Goal: Transaction & Acquisition: Obtain resource

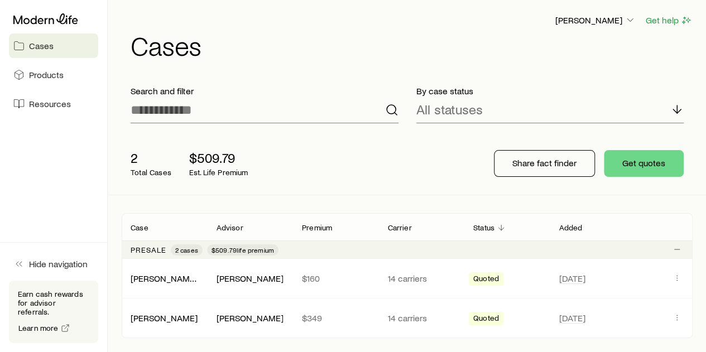
click at [347, 165] on div "2 Total Cases $509.79 Est. Life Premium" at bounding box center [299, 163] width 355 height 45
click at [665, 163] on button "Get quotes" at bounding box center [644, 163] width 80 height 27
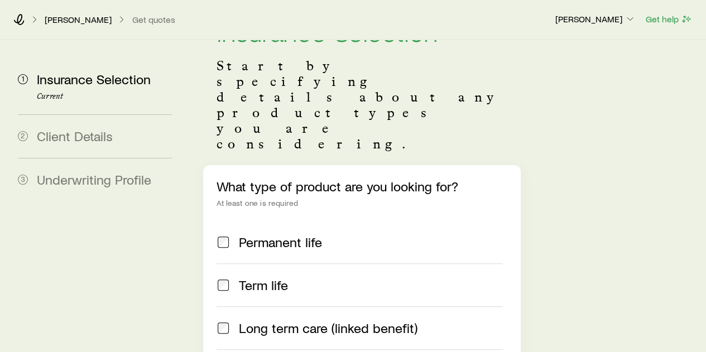
scroll to position [112, 0]
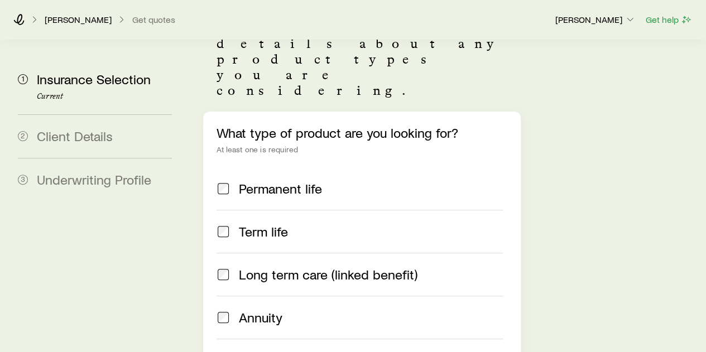
click at [260, 224] on span "Term life" at bounding box center [263, 232] width 49 height 16
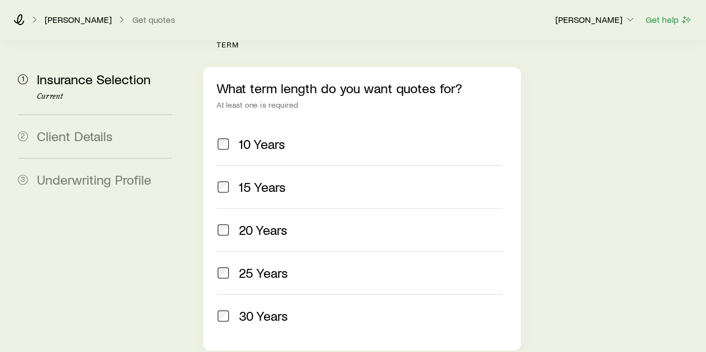
scroll to position [503, 0]
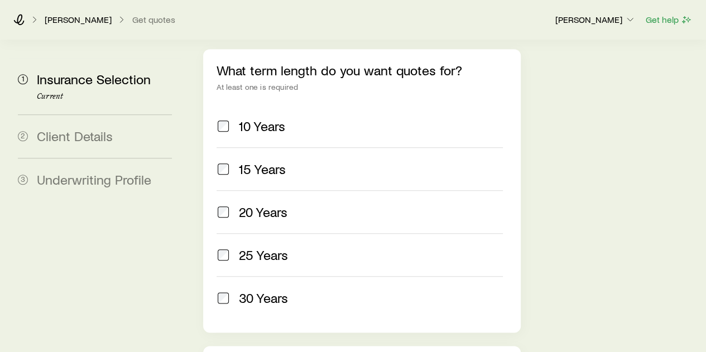
drag, startPoint x: 257, startPoint y: 158, endPoint x: 259, endPoint y: 166, distance: 8.1
click at [257, 190] on label "20 Years" at bounding box center [360, 211] width 286 height 43
click at [262, 247] on span "25 Years" at bounding box center [263, 255] width 49 height 16
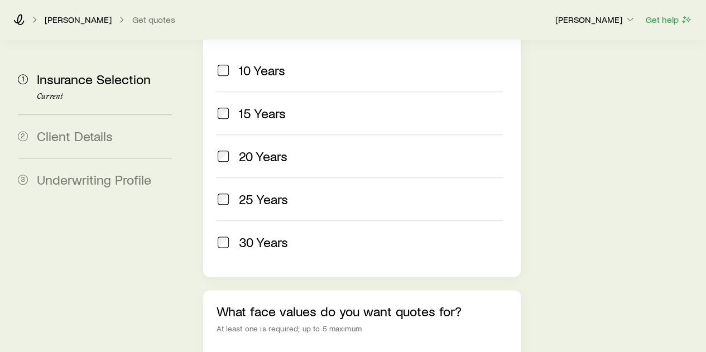
scroll to position [614, 0]
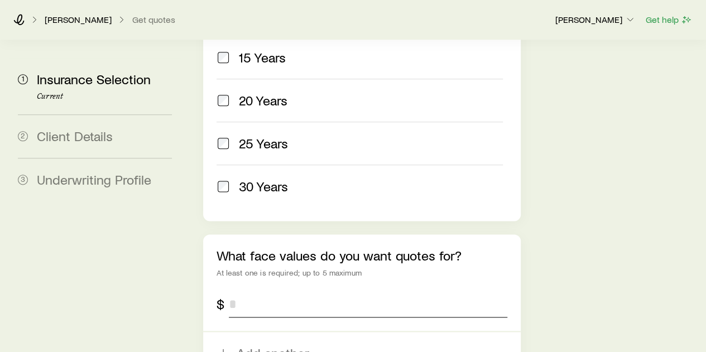
click at [322, 291] on input "tel" at bounding box center [368, 304] width 278 height 27
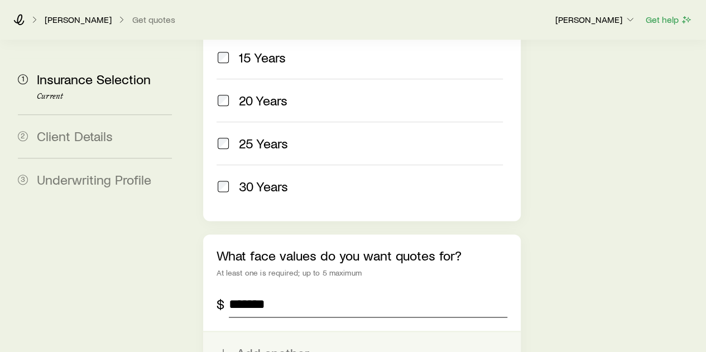
type input "*******"
click at [255, 332] on button "Add another" at bounding box center [361, 353] width 317 height 42
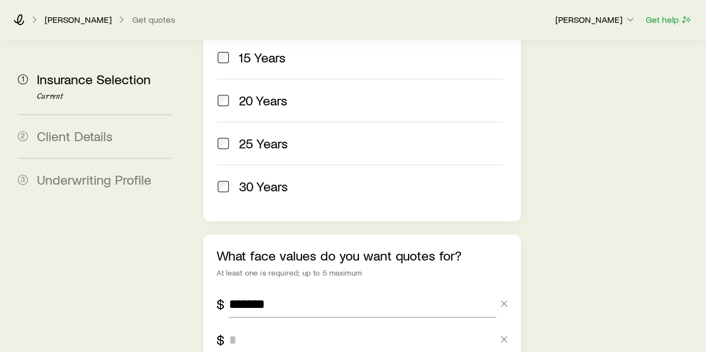
click at [254, 327] on input "tel" at bounding box center [362, 340] width 267 height 27
type input "*********"
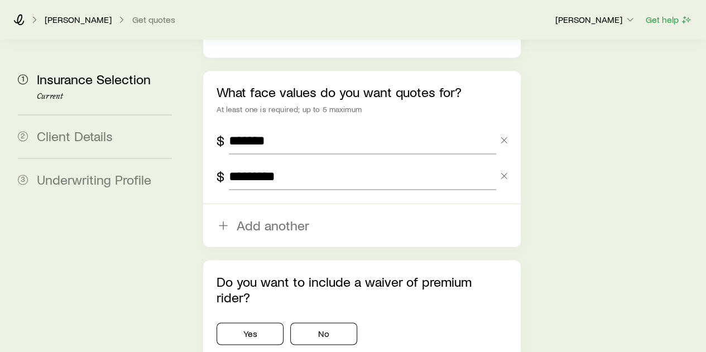
scroll to position [782, 0]
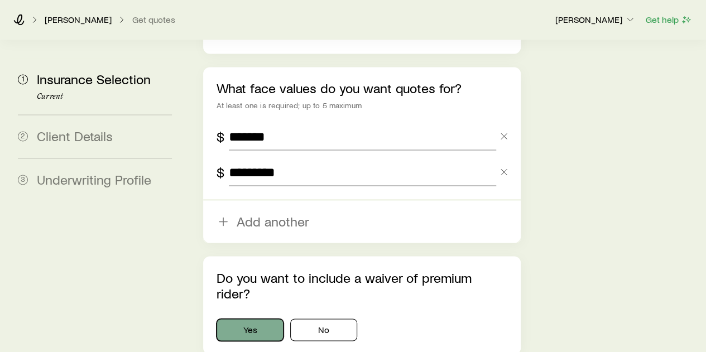
click at [259, 319] on button "Yes" at bounding box center [250, 330] width 67 height 22
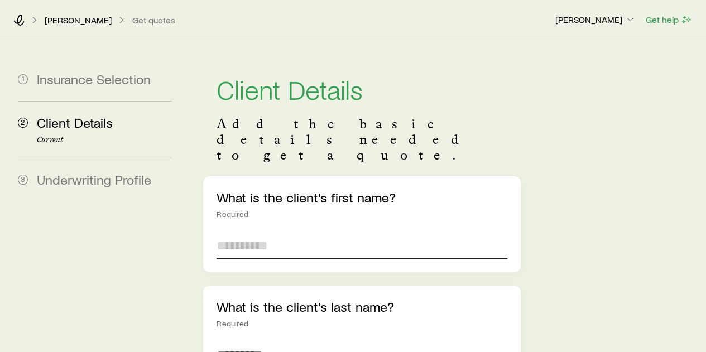
click at [296, 232] on input "text" at bounding box center [362, 245] width 290 height 27
type input "*****"
type input "******"
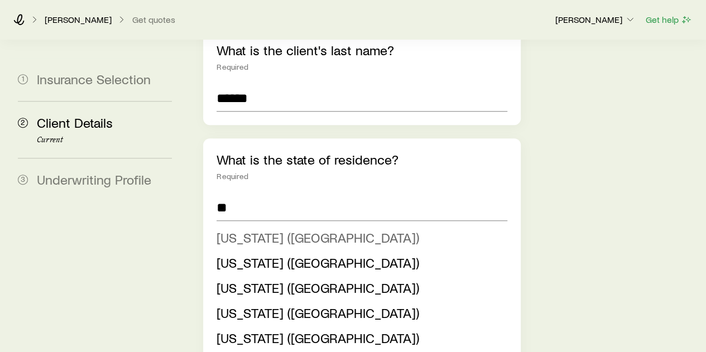
click at [236, 230] on span "[US_STATE] ([GEOGRAPHIC_DATA])" at bounding box center [318, 238] width 203 height 16
type input "**********"
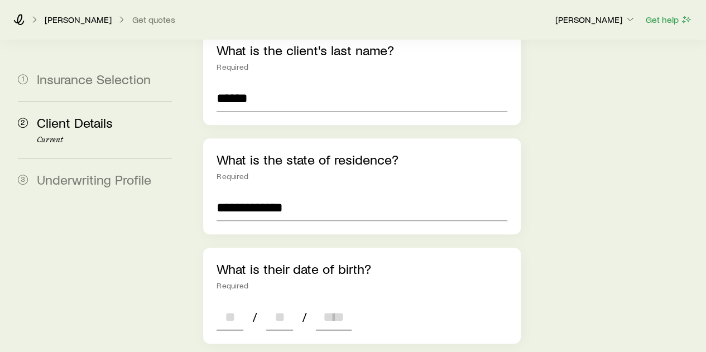
click at [229, 304] on input at bounding box center [230, 317] width 27 height 27
type input "**"
type input "****"
type input "*"
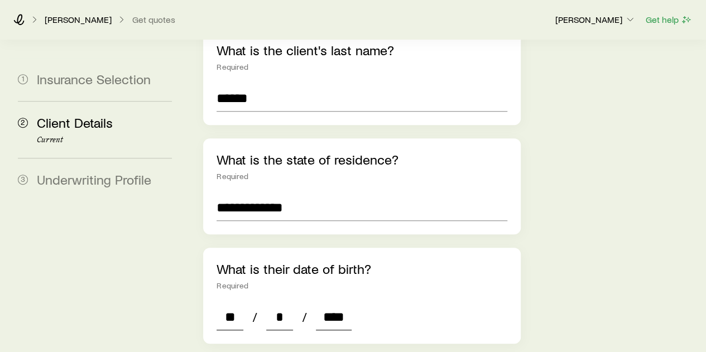
type input "****"
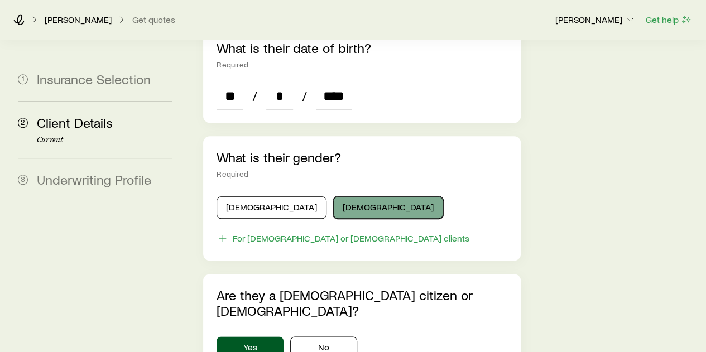
click at [333, 197] on button "[DEMOGRAPHIC_DATA]" at bounding box center [388, 208] width 110 height 22
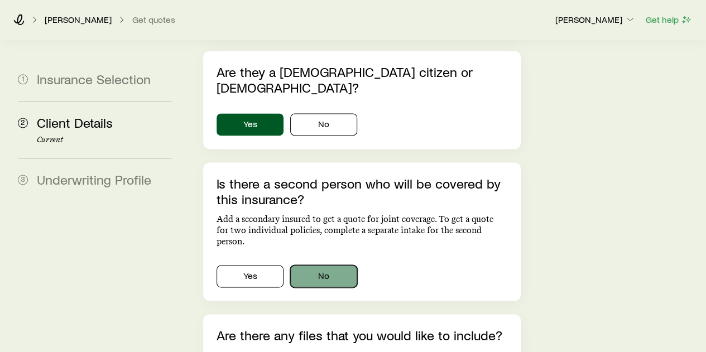
click at [329, 265] on button "No" at bounding box center [323, 276] width 67 height 22
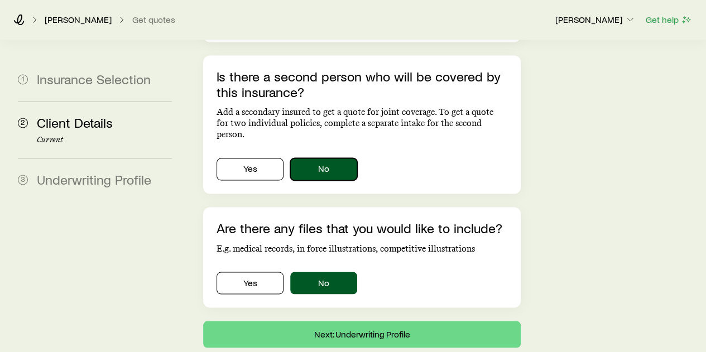
scroll to position [813, 0]
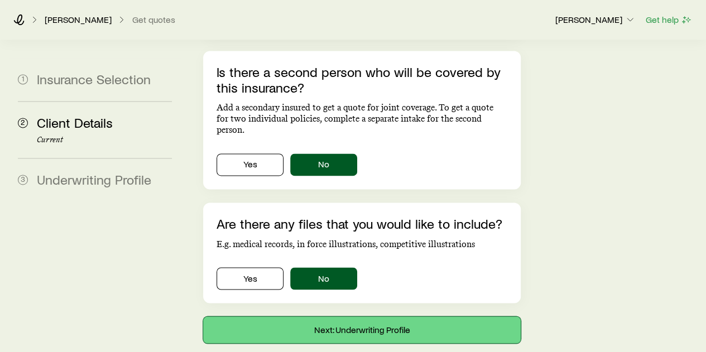
click at [362, 317] on button "Next: Underwriting Profile" at bounding box center [361, 330] width 317 height 27
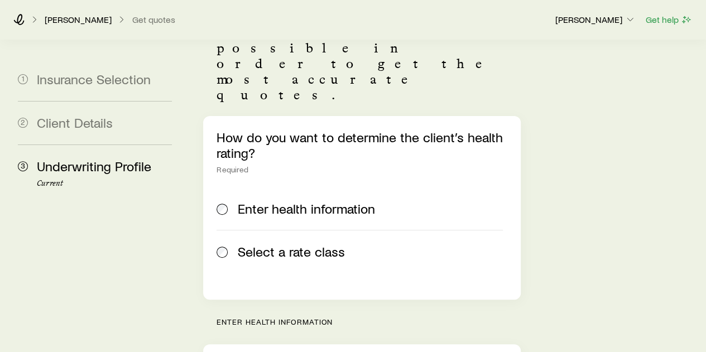
scroll to position [112, 0]
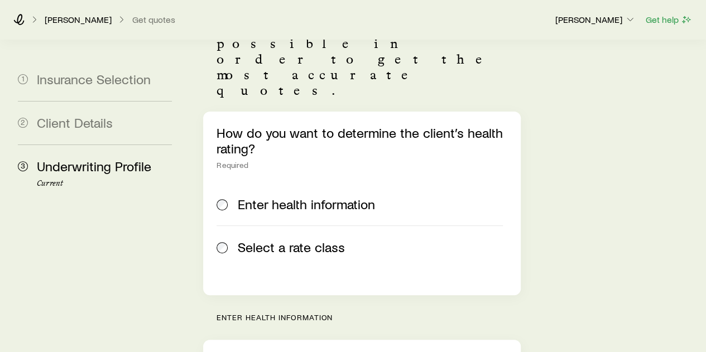
click at [289, 240] on span "Select a rate class" at bounding box center [291, 248] width 107 height 16
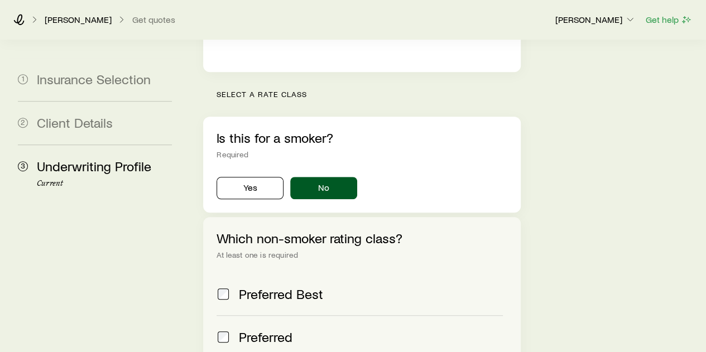
click at [286, 286] on span "Preferred Best" at bounding box center [281, 294] width 84 height 16
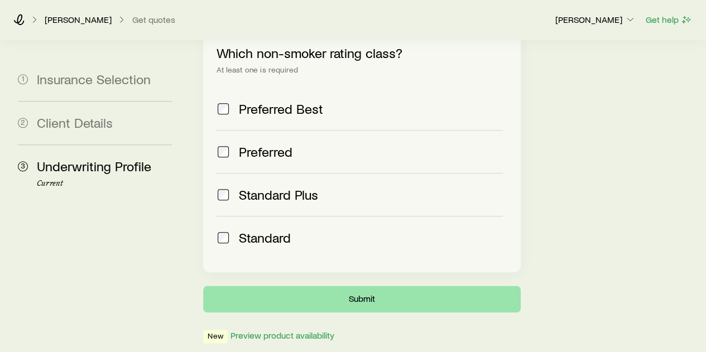
scroll to position [524, 0]
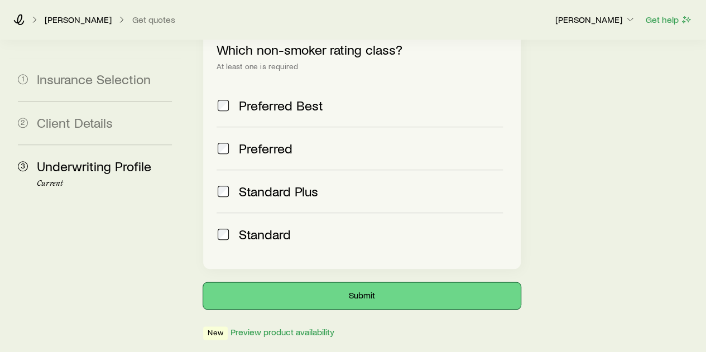
click at [338, 283] on button "Submit" at bounding box center [361, 296] width 317 height 27
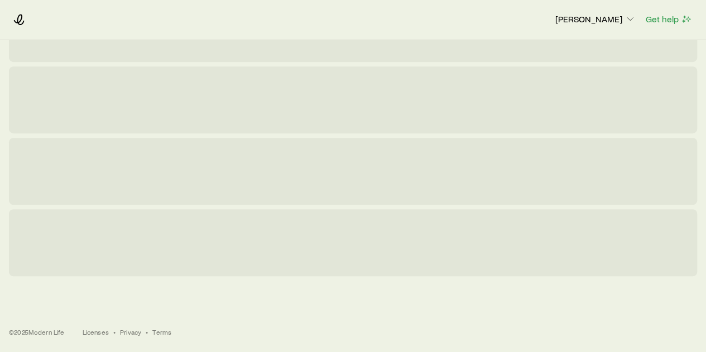
scroll to position [0, 0]
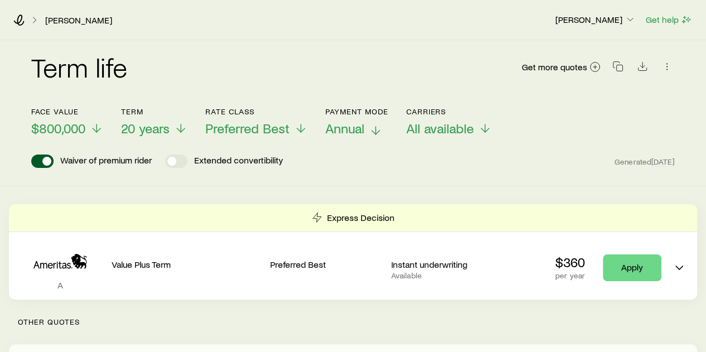
click at [352, 127] on span "Annual" at bounding box center [345, 129] width 39 height 16
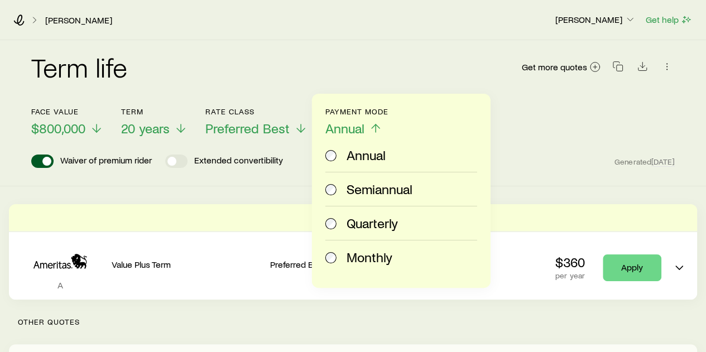
click at [365, 259] on span "Monthly" at bounding box center [370, 258] width 46 height 16
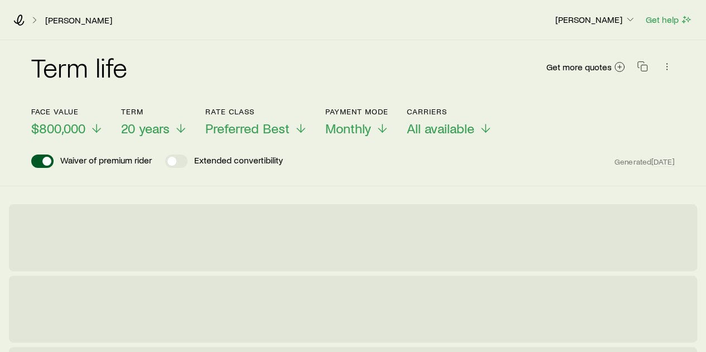
click at [432, 174] on div "Term life Get more quotes Face value $800,000 Term 20 years Rate Class Preferre…" at bounding box center [353, 113] width 706 height 146
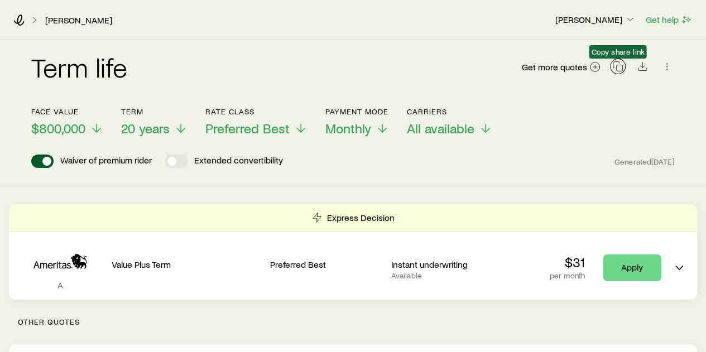
click at [619, 68] on icon "button" at bounding box center [618, 66] width 11 height 11
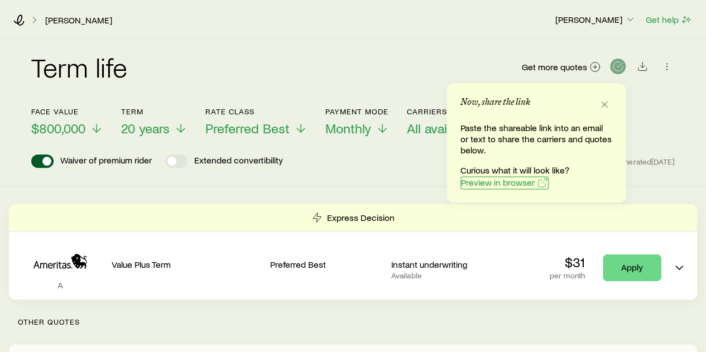
click at [502, 184] on span "Preview in browser" at bounding box center [498, 182] width 74 height 9
click at [286, 67] on div "Term life Get more quotes" at bounding box center [353, 74] width 644 height 40
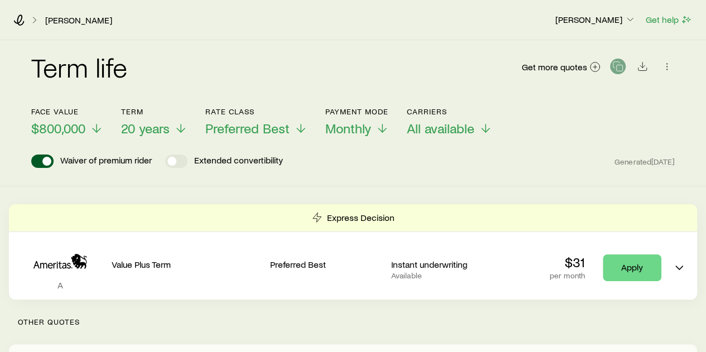
click at [345, 75] on div "Term life Get more quotes" at bounding box center [353, 74] width 644 height 40
click at [355, 54] on div "Term life Get more quotes" at bounding box center [353, 74] width 644 height 40
click at [184, 58] on div "Term life Get more quotes" at bounding box center [353, 74] width 644 height 40
click at [302, 63] on div "Term life Get more quotes" at bounding box center [353, 74] width 644 height 40
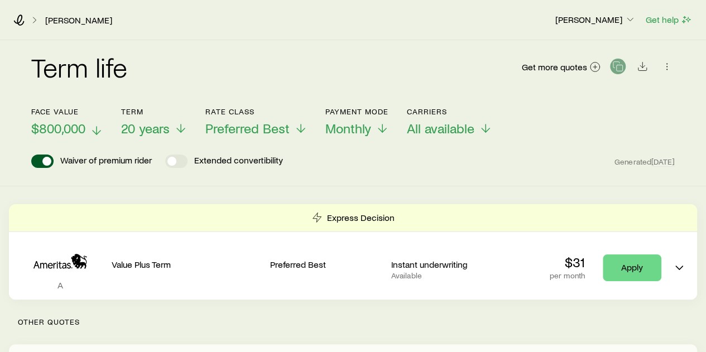
click at [69, 129] on span "$800,000" at bounding box center [58, 129] width 54 height 16
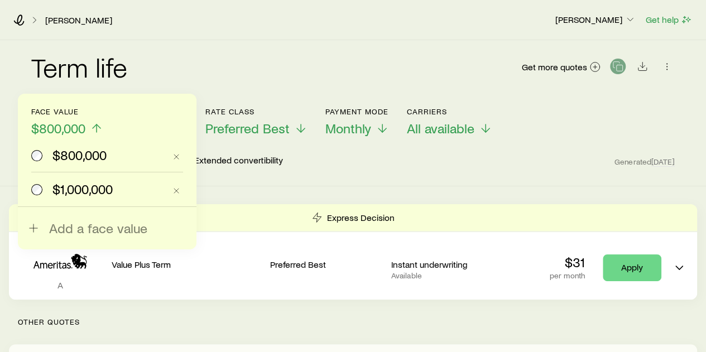
click at [76, 181] on span "$1,000,000" at bounding box center [82, 189] width 60 height 16
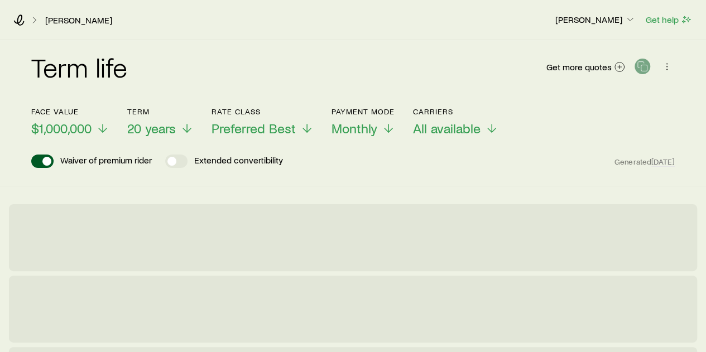
click at [211, 85] on div "Term life Get more quotes" at bounding box center [353, 74] width 644 height 40
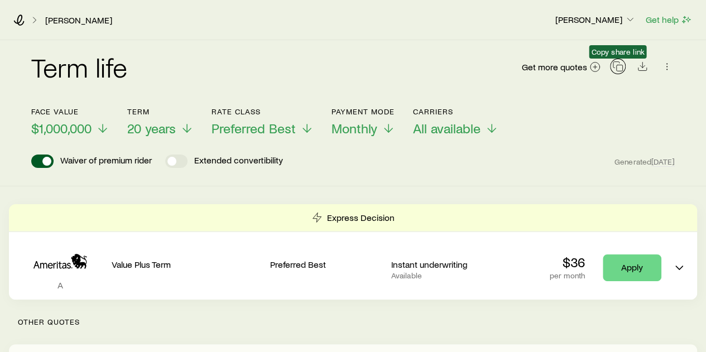
click at [618, 64] on icon "button" at bounding box center [618, 66] width 11 height 11
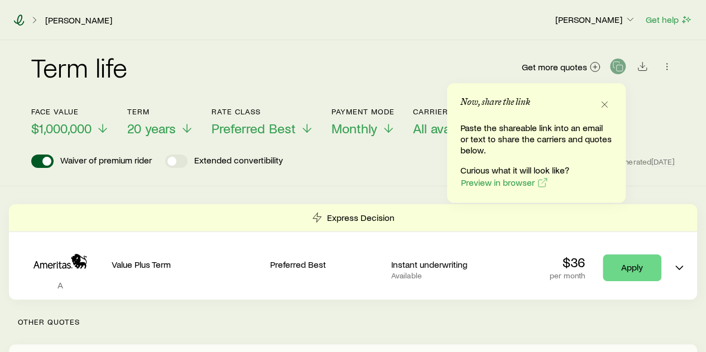
click at [15, 23] on icon at bounding box center [18, 20] width 11 height 11
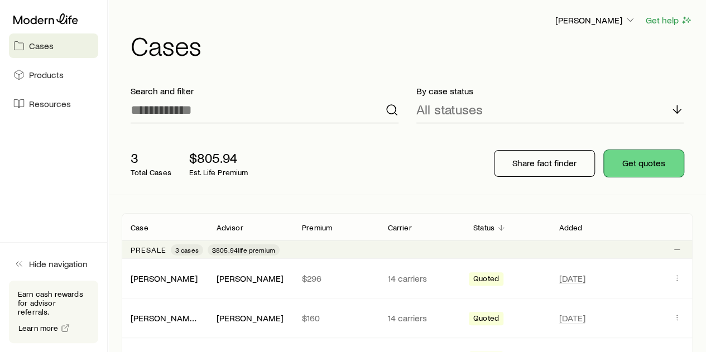
click at [651, 160] on button "Get quotes" at bounding box center [644, 163] width 80 height 27
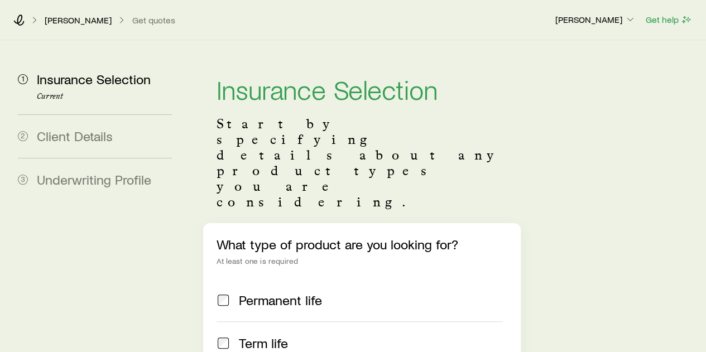
drag, startPoint x: 250, startPoint y: 280, endPoint x: 302, endPoint y: 211, distance: 86.2
click at [250, 336] on span "Term life" at bounding box center [263, 344] width 49 height 16
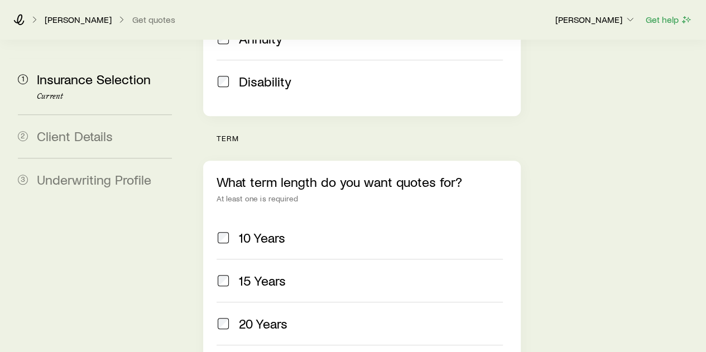
scroll to position [503, 0]
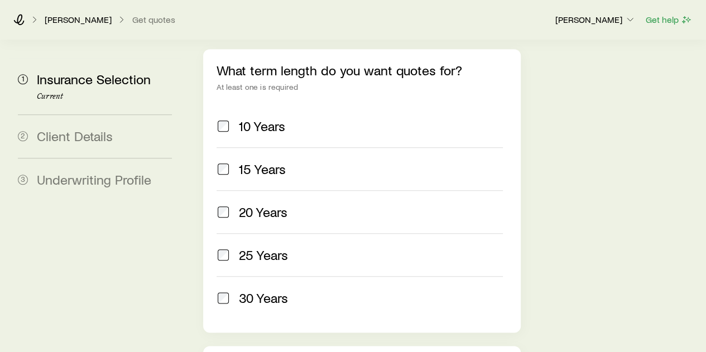
click at [267, 204] on span "20 Years" at bounding box center [263, 212] width 49 height 16
click at [268, 247] on span "25 Years" at bounding box center [263, 255] width 49 height 16
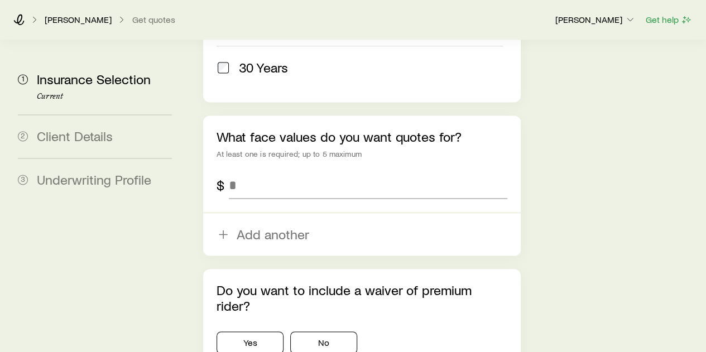
scroll to position [673, 0]
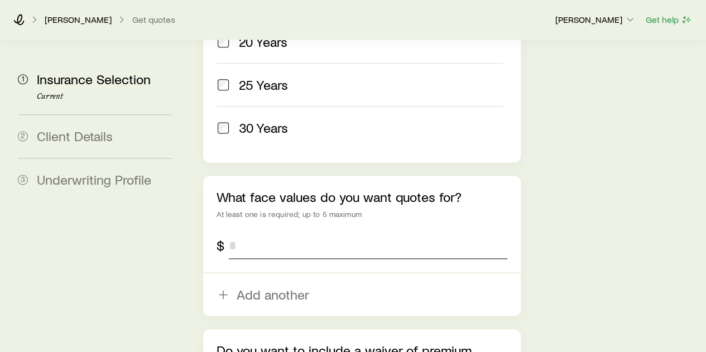
click at [305, 232] on input "tel" at bounding box center [368, 245] width 278 height 27
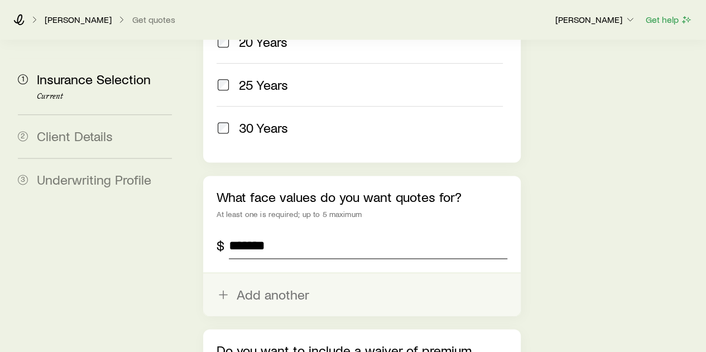
type input "*******"
click at [268, 274] on button "Add another" at bounding box center [361, 295] width 317 height 42
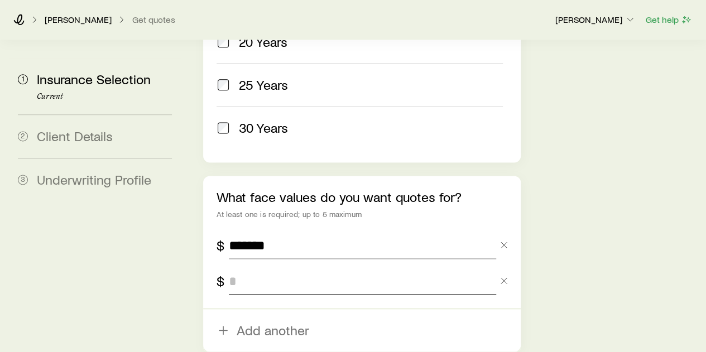
click at [271, 268] on input "tel" at bounding box center [362, 281] width 267 height 27
type input "*********"
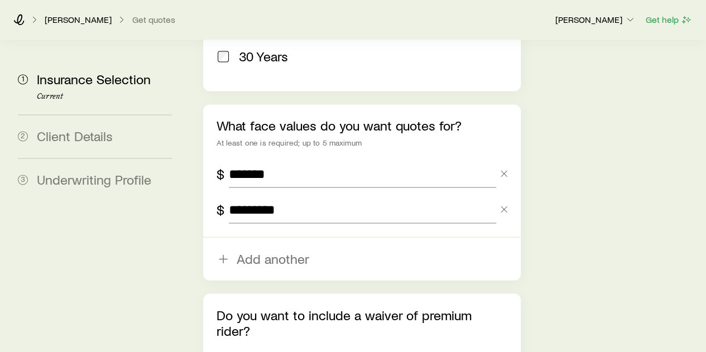
scroll to position [785, 0]
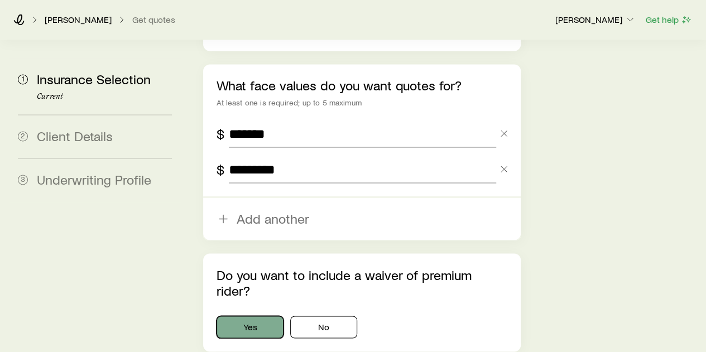
click at [240, 316] on button "Yes" at bounding box center [250, 327] width 67 height 22
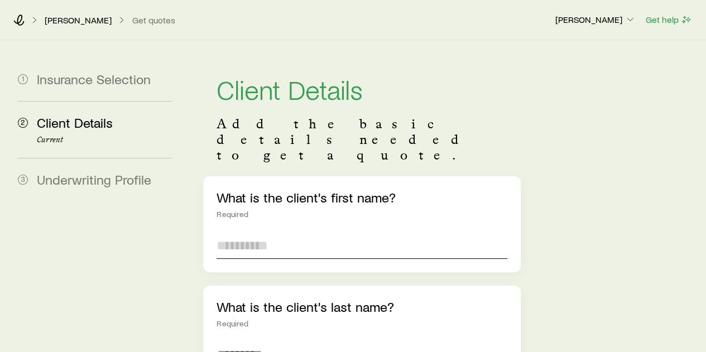
click at [332, 232] on input "text" at bounding box center [362, 245] width 290 height 27
type input "*****"
type input "******"
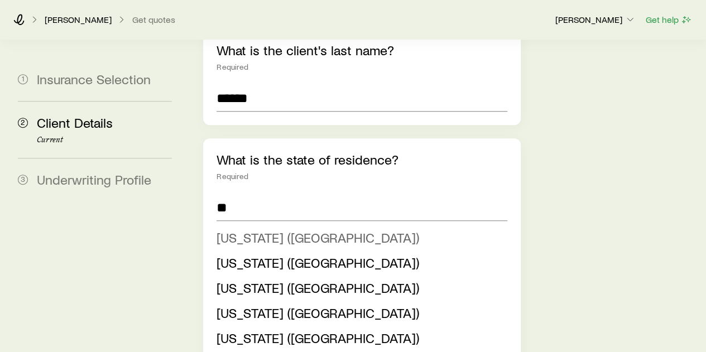
click at [222, 230] on span "[US_STATE] ([GEOGRAPHIC_DATA])" at bounding box center [318, 238] width 203 height 16
type input "**********"
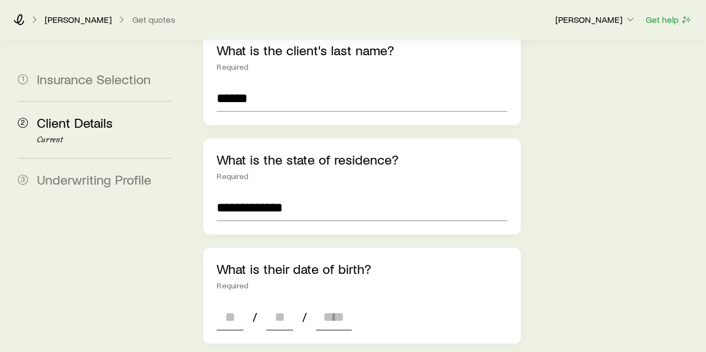
click at [245, 304] on div "/ /" at bounding box center [284, 317] width 135 height 27
click at [229, 304] on input at bounding box center [230, 317] width 27 height 27
type input "**"
type input "****"
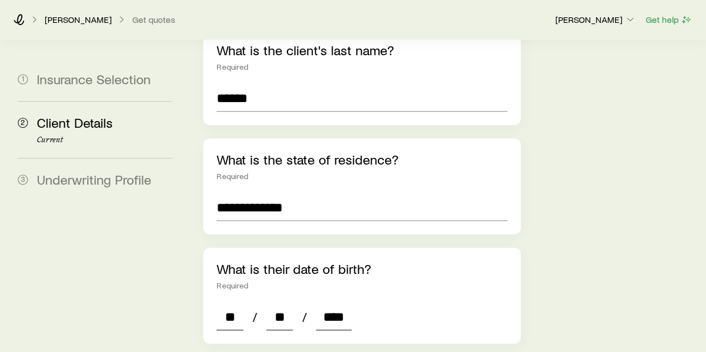
type input "*"
type input "****"
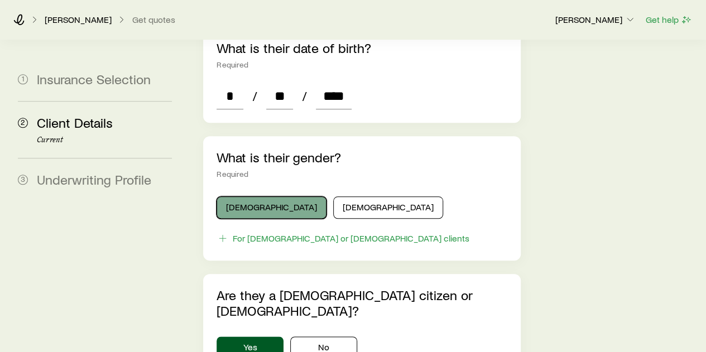
click at [263, 197] on button "[DEMOGRAPHIC_DATA]" at bounding box center [272, 208] width 110 height 22
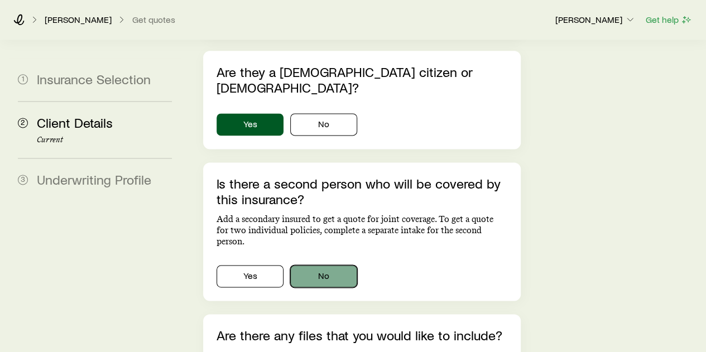
click at [327, 265] on button "No" at bounding box center [323, 276] width 67 height 22
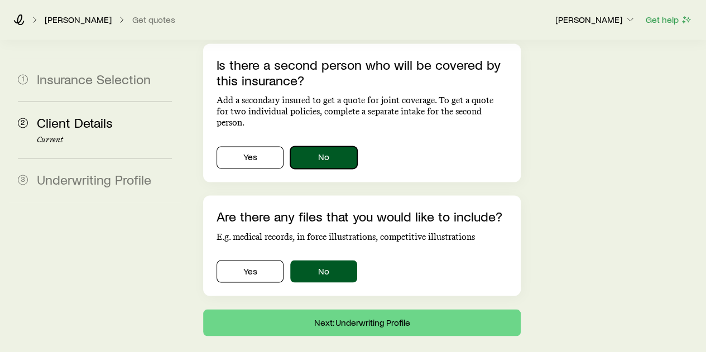
scroll to position [821, 0]
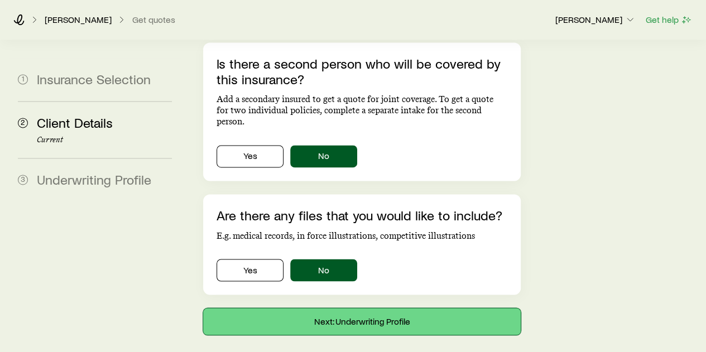
click at [351, 308] on button "Next: Underwriting Profile" at bounding box center [361, 321] width 317 height 27
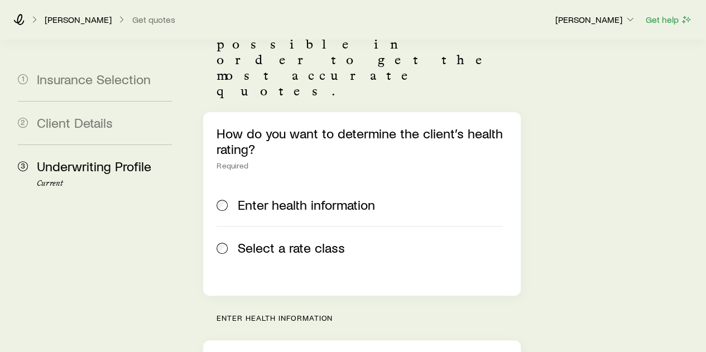
scroll to position [112, 0]
click at [283, 240] on span "Select a rate class" at bounding box center [291, 248] width 107 height 16
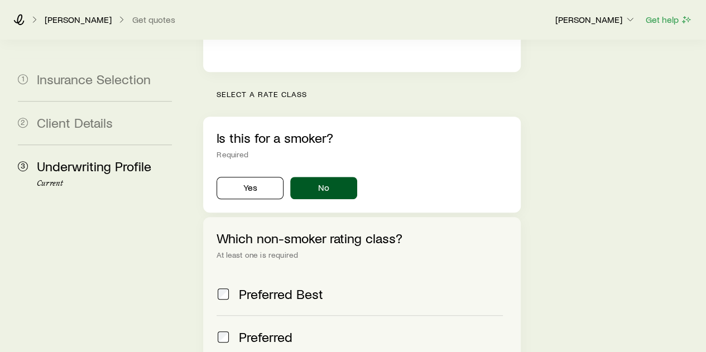
click at [290, 286] on span "Preferred Best" at bounding box center [281, 294] width 84 height 16
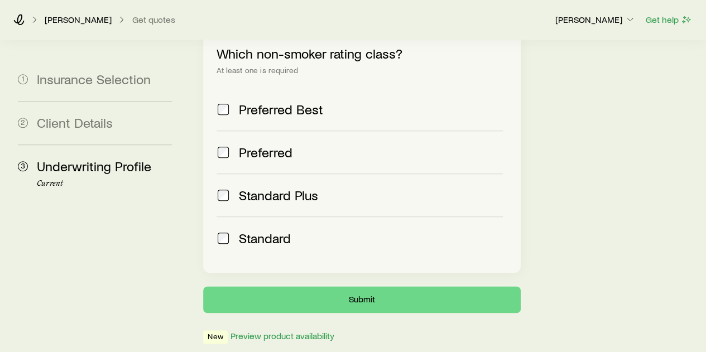
scroll to position [524, 0]
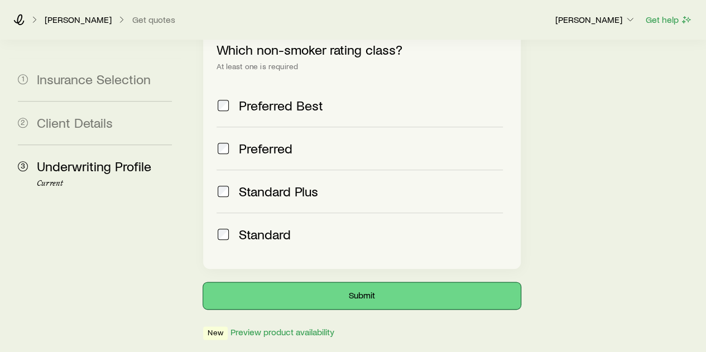
click at [333, 283] on button "Submit" at bounding box center [361, 296] width 317 height 27
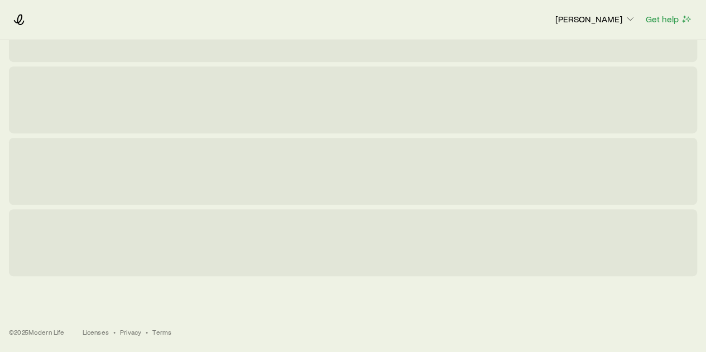
scroll to position [0, 0]
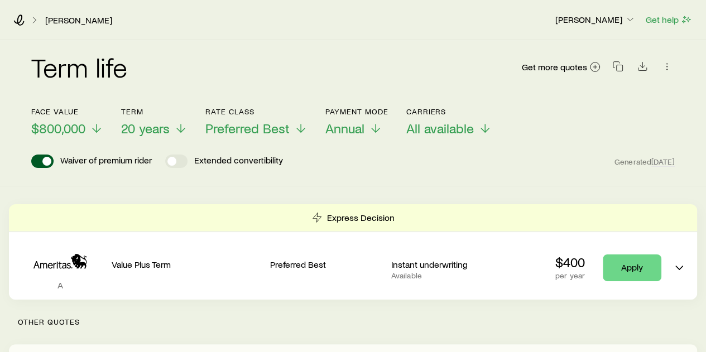
click at [308, 64] on div "Term life Get more quotes" at bounding box center [353, 74] width 644 height 40
click at [620, 66] on icon "button" at bounding box center [618, 66] width 11 height 11
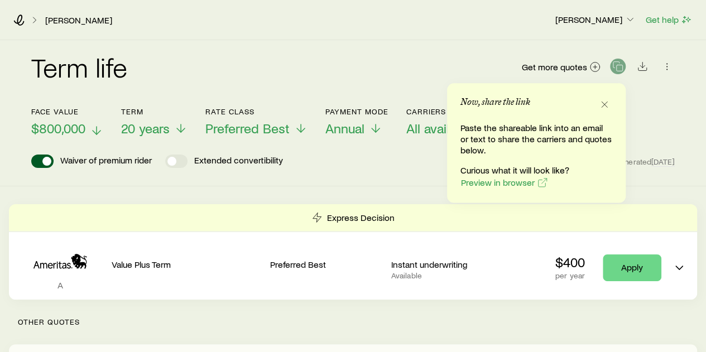
click at [89, 118] on button "Face value $800,000" at bounding box center [67, 122] width 72 height 30
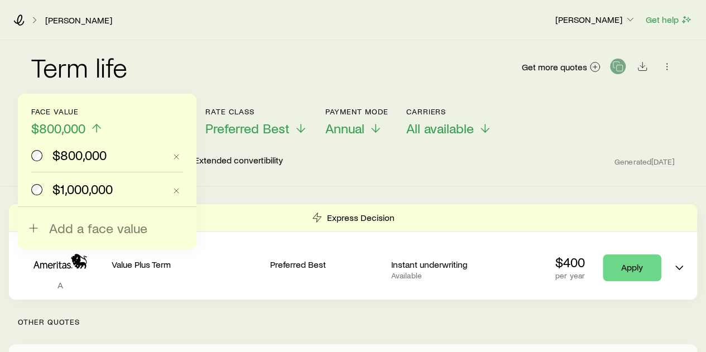
click at [78, 184] on span "$1,000,000" at bounding box center [82, 189] width 60 height 16
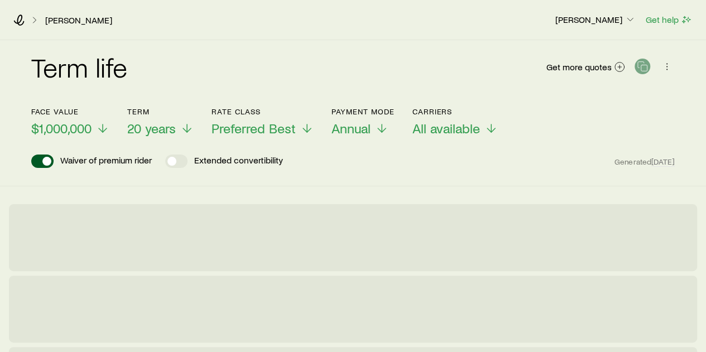
click at [180, 74] on div "Term life Get more quotes" at bounding box center [353, 74] width 644 height 40
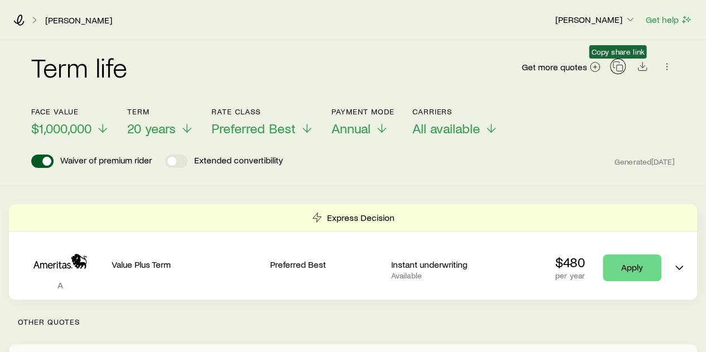
click at [615, 64] on icon "button" at bounding box center [618, 66] width 11 height 11
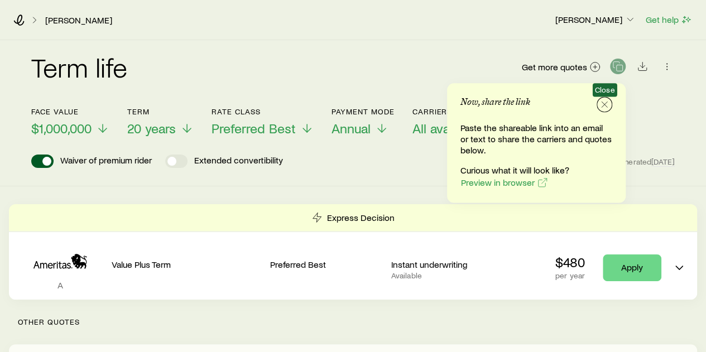
drag, startPoint x: 606, startPoint y: 102, endPoint x: 590, endPoint y: 101, distance: 16.3
click at [605, 103] on line "button" at bounding box center [605, 105] width 6 height 6
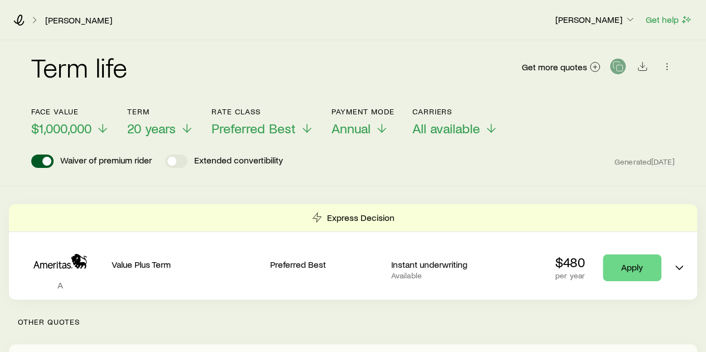
click at [427, 61] on div "Term life Get more quotes" at bounding box center [353, 74] width 644 height 40
